Goal: Navigation & Orientation: Find specific page/section

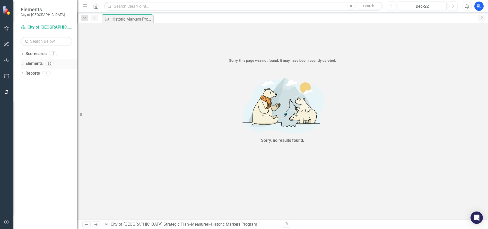
click at [36, 62] on link "Elements" at bounding box center [33, 64] width 17 height 6
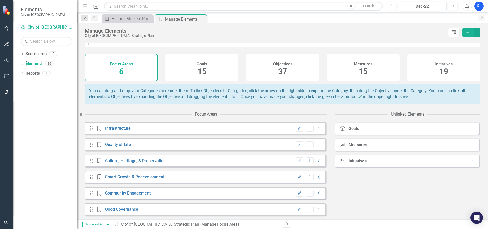
scroll to position [9, 0]
click at [149, 177] on link "Smart Growth & Redevelopment" at bounding box center [134, 177] width 59 height 5
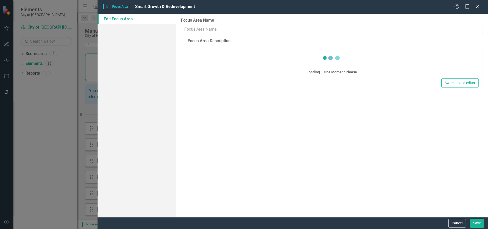
type input "Smart Growth & Redevelopment"
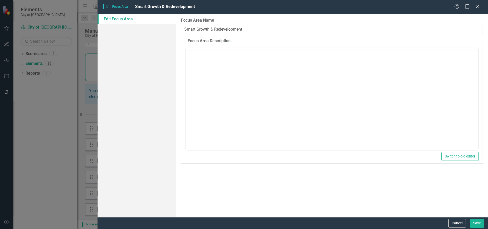
scroll to position [0, 0]
click at [477, 7] on icon "Close" at bounding box center [478, 6] width 6 height 5
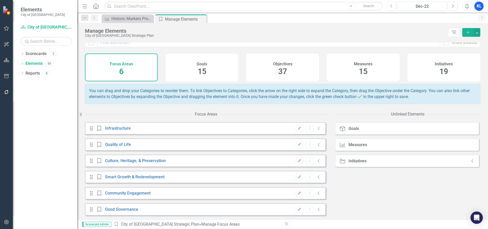
click at [355, 128] on div "Goals" at bounding box center [354, 128] width 11 height 5
click at [36, 53] on link "Scorecards" at bounding box center [35, 54] width 21 height 6
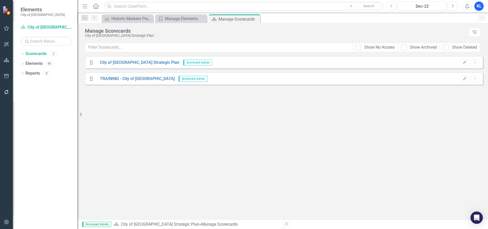
click at [96, 9] on link "Home" at bounding box center [96, 6] width 7 height 8
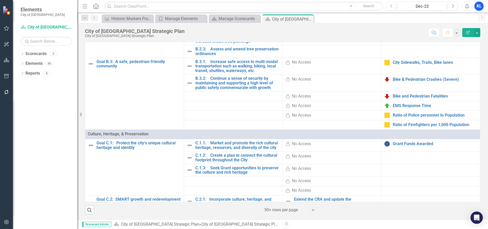
scroll to position [129, 0]
